Goal: Find specific fact: Find specific fact

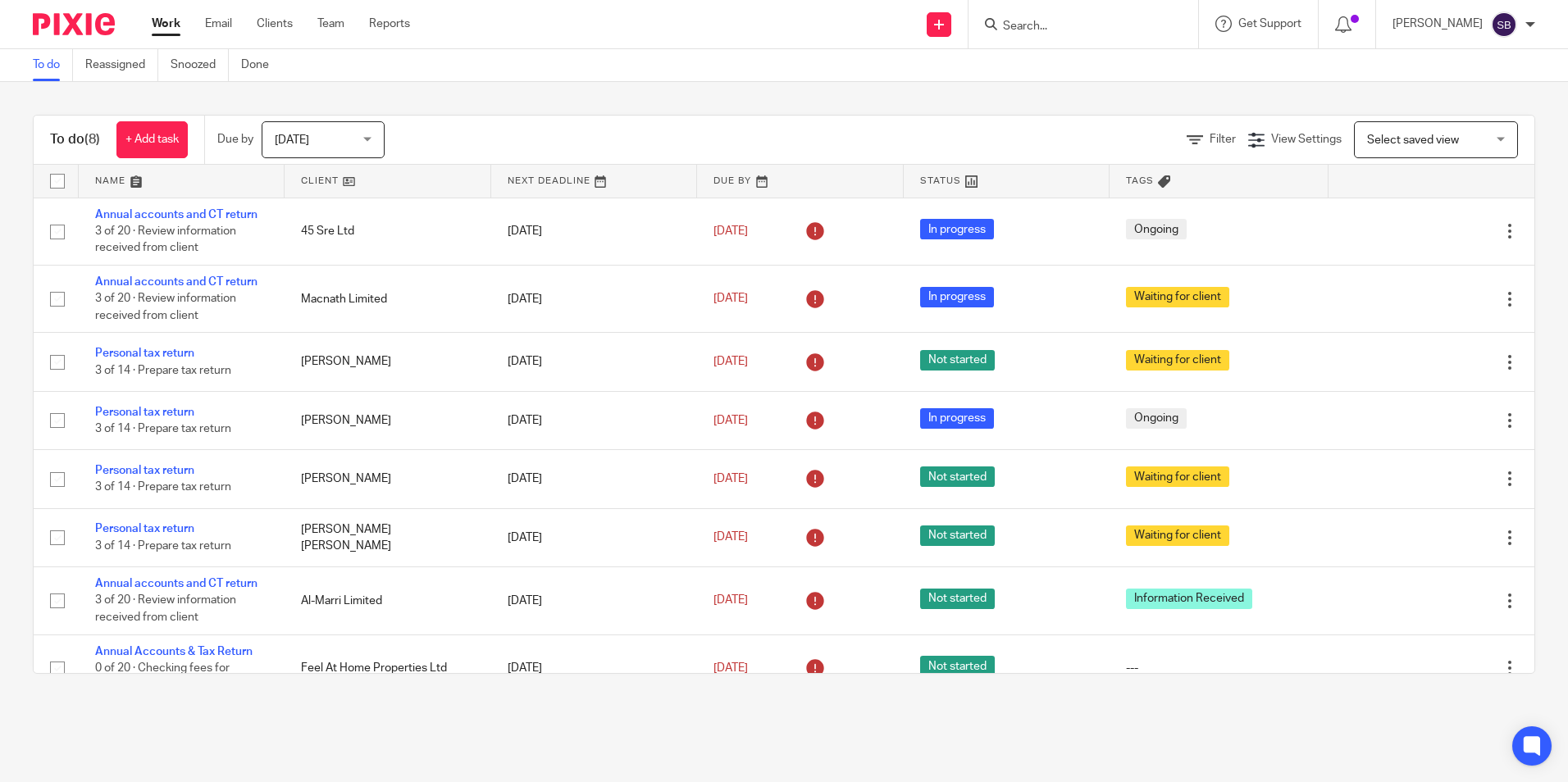
drag, startPoint x: 0, startPoint y: 0, endPoint x: 1022, endPoint y: 32, distance: 1022.5
click at [1023, 33] on input "Search" at bounding box center [1075, 27] width 148 height 15
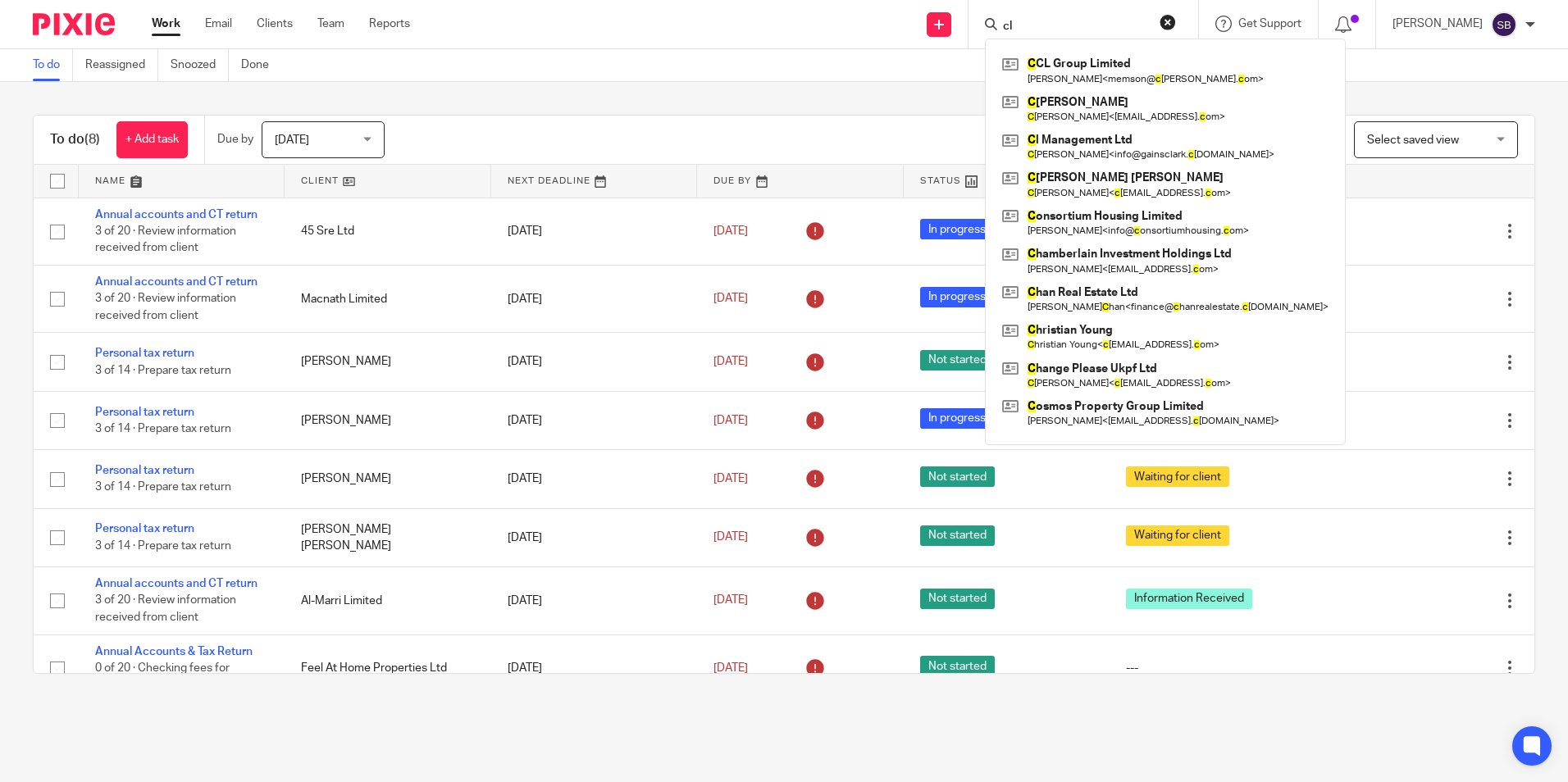
type input "c"
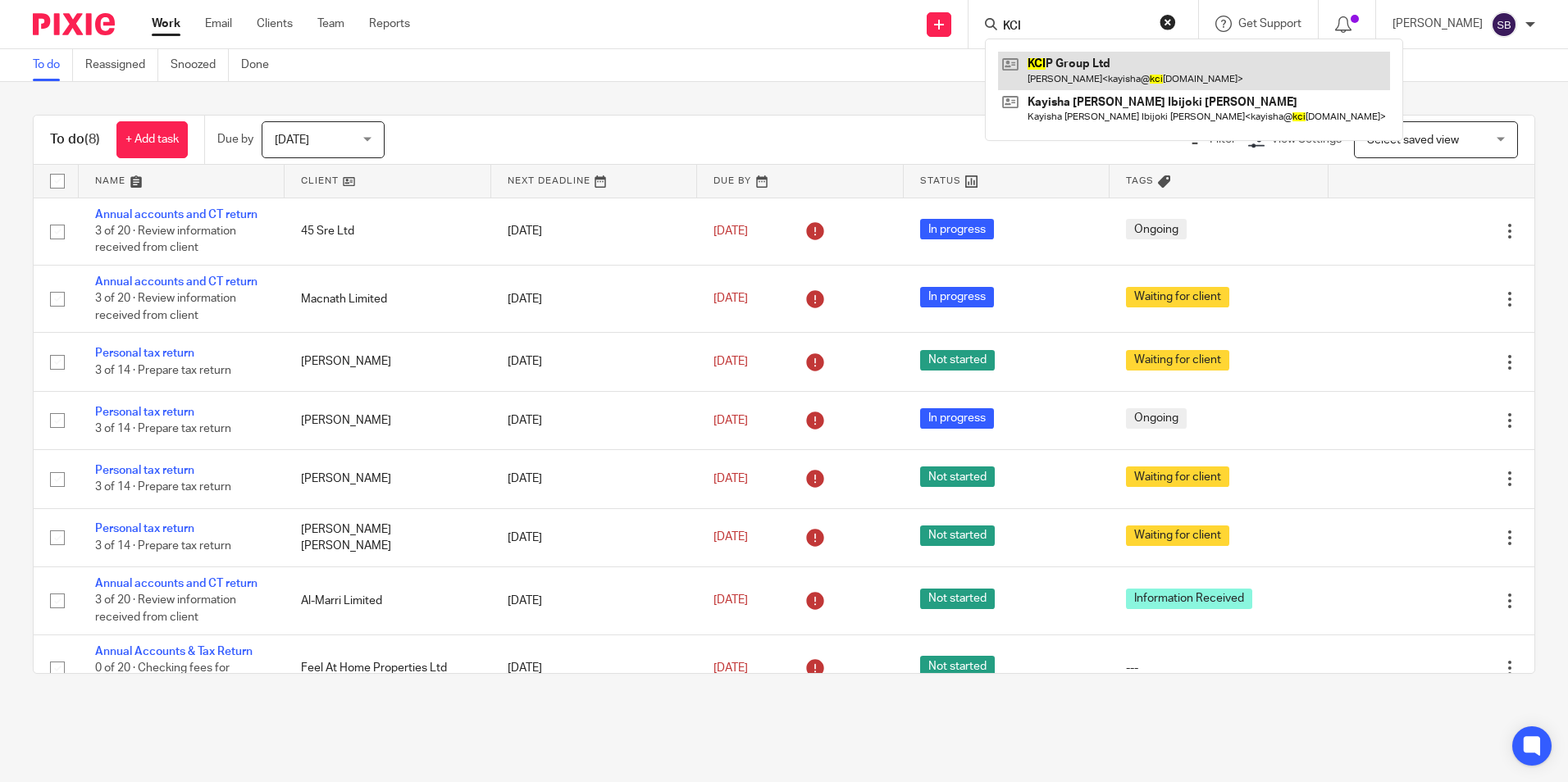
type input "KCI"
click at [1139, 60] on link at bounding box center [1194, 71] width 392 height 38
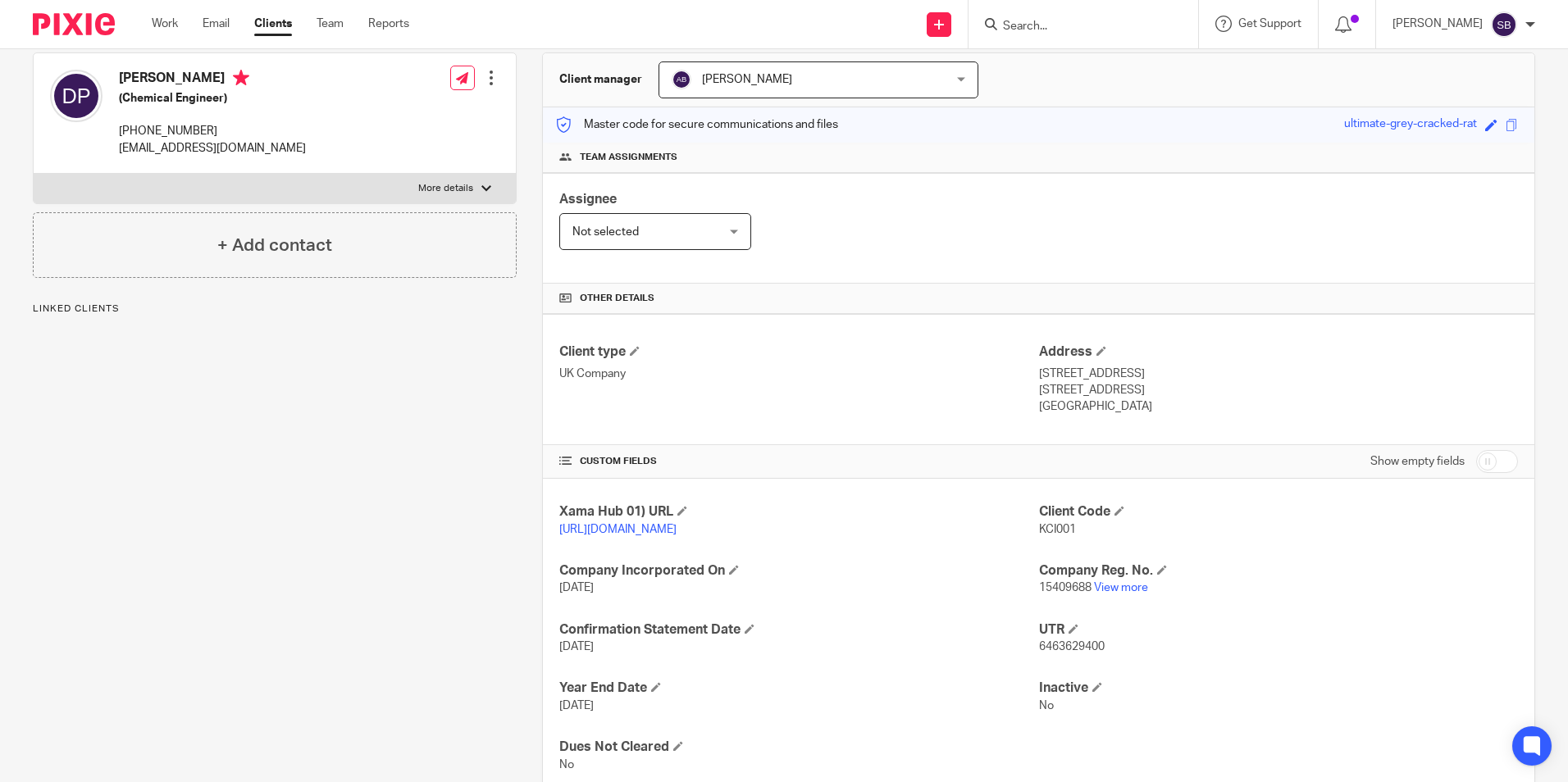
scroll to position [164, 0]
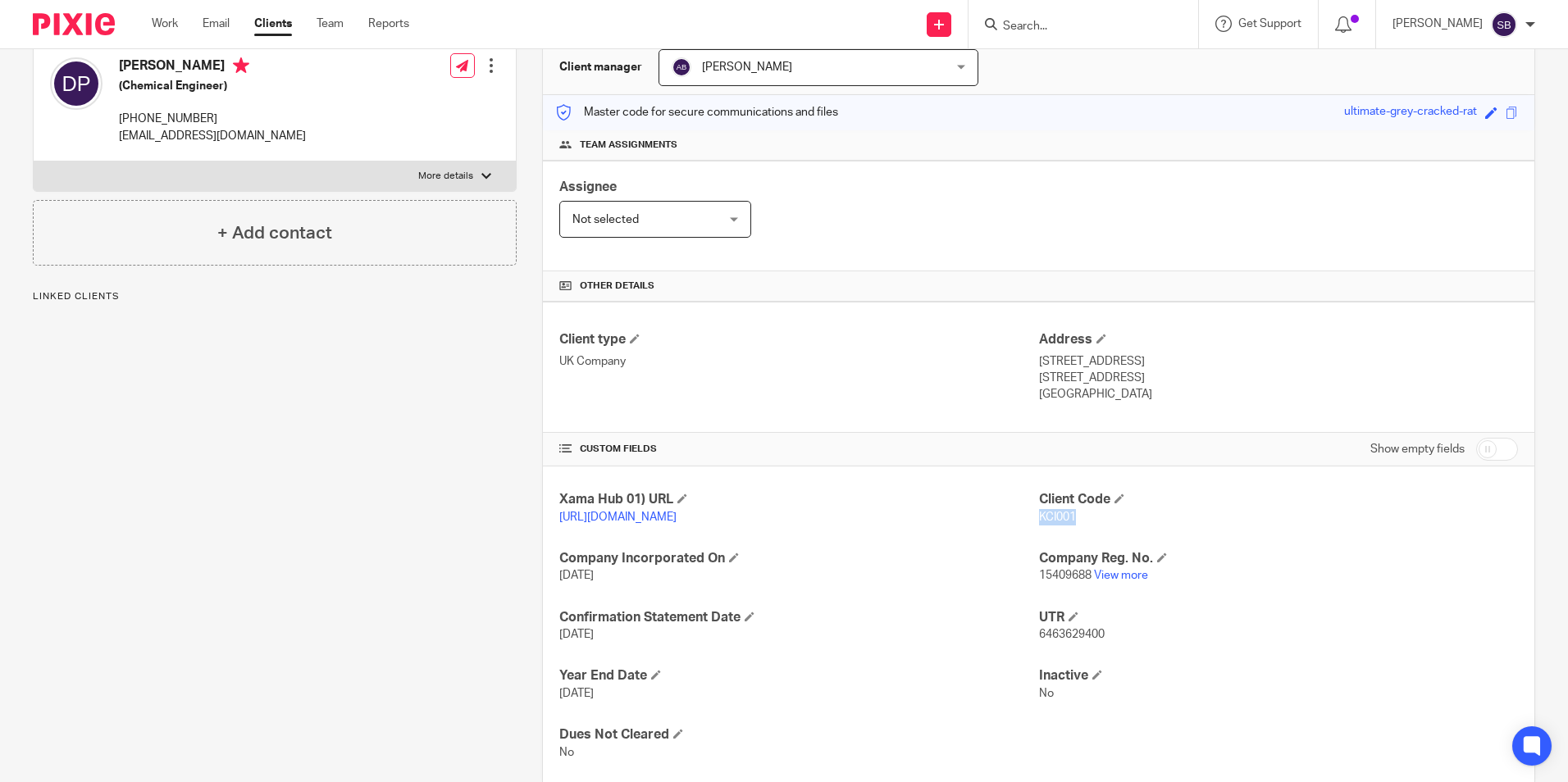
drag, startPoint x: 1031, startPoint y: 515, endPoint x: 1068, endPoint y: 516, distance: 37.0
click at [1068, 516] on span "KCI001" at bounding box center [1057, 518] width 37 height 12
copy span "KCI001"
